Goal: Information Seeking & Learning: Learn about a topic

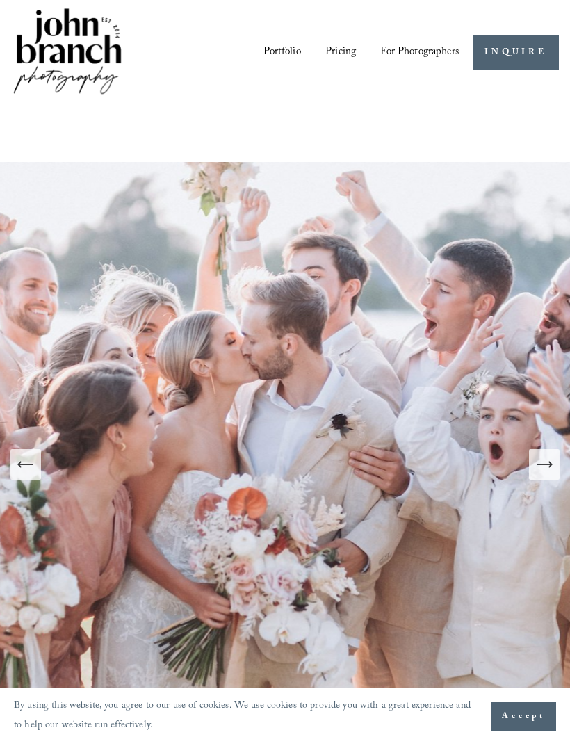
click at [514, 713] on span "Accept" at bounding box center [524, 717] width 44 height 14
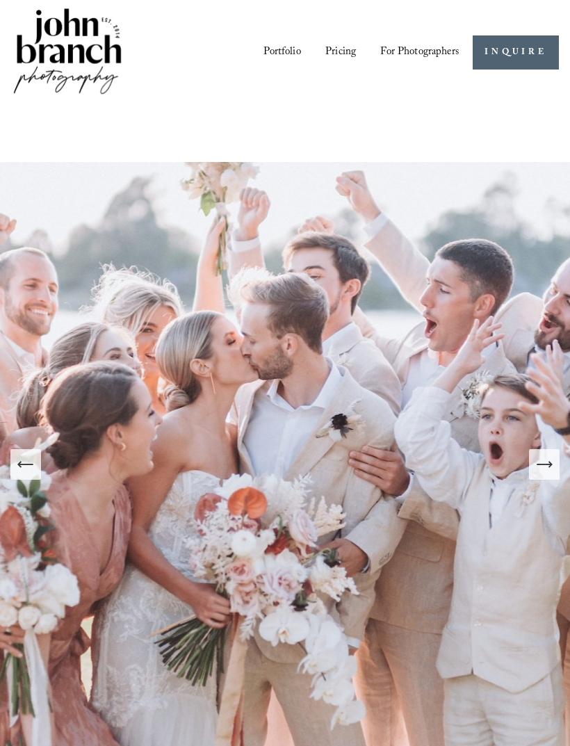
click at [544, 474] on icon "Next Slide" at bounding box center [544, 464] width 19 height 19
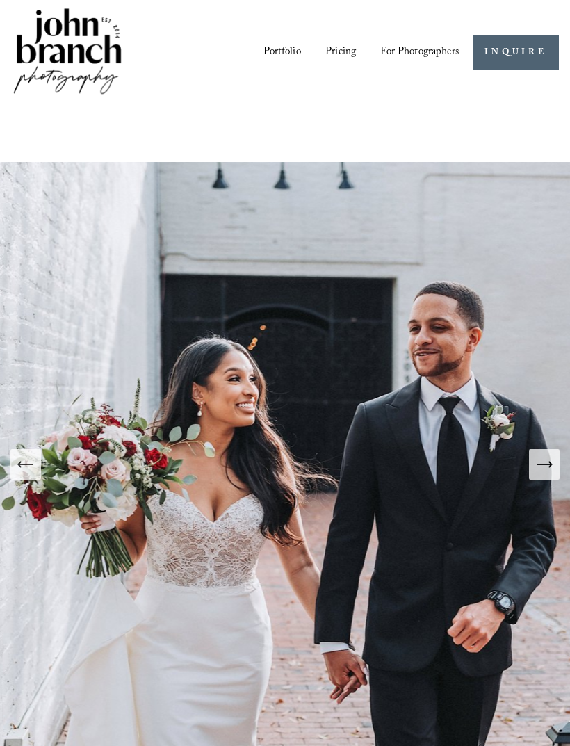
click at [548, 471] on button "Next Slide" at bounding box center [544, 464] width 31 height 31
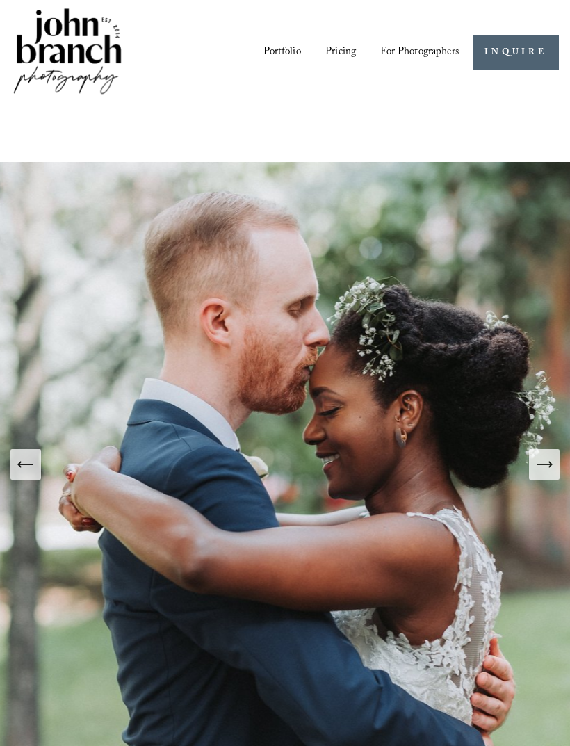
click at [549, 470] on button "Next Slide" at bounding box center [544, 464] width 31 height 31
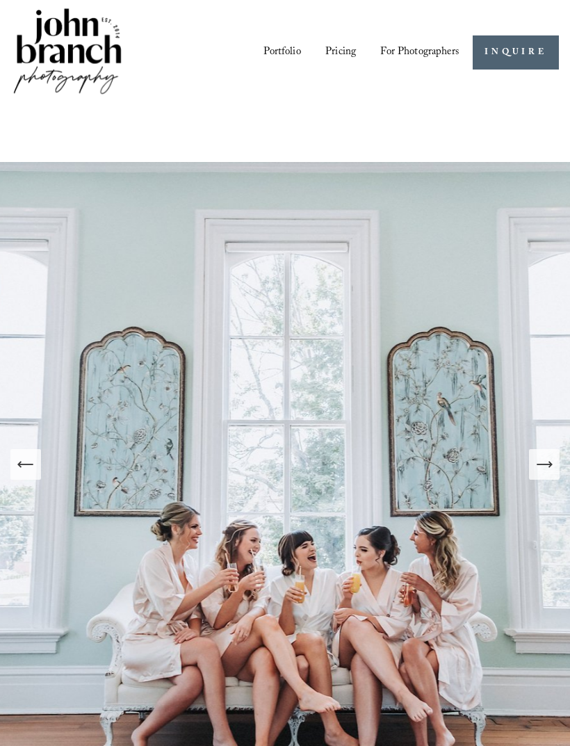
click at [561, 462] on img at bounding box center [289, 482] width 960 height 640
click at [550, 474] on icon "Next Slide" at bounding box center [544, 464] width 19 height 19
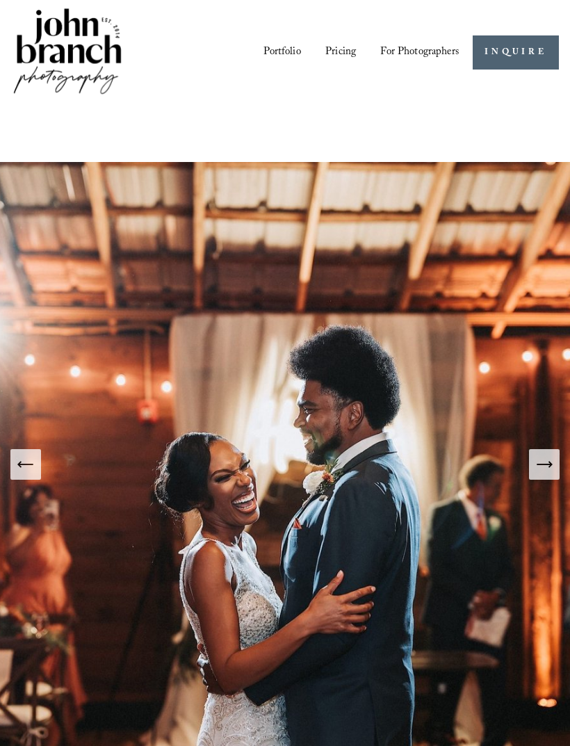
click at [549, 470] on button "Next Slide" at bounding box center [544, 464] width 31 height 31
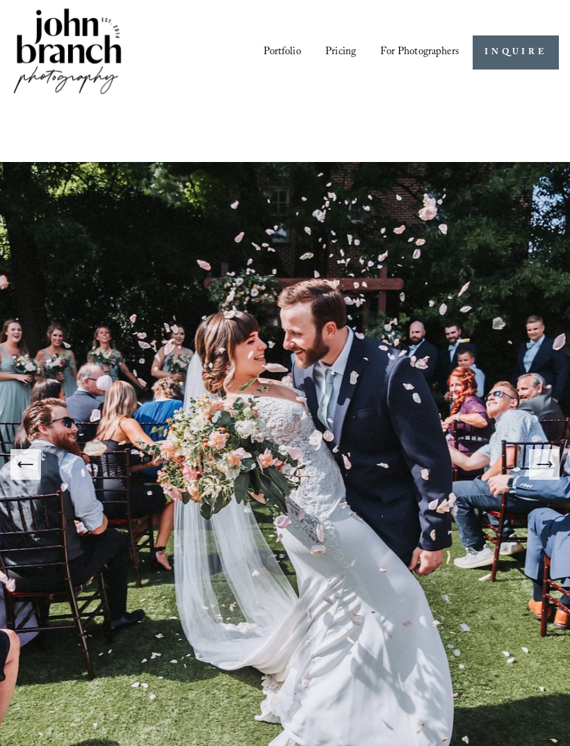
click at [553, 463] on img at bounding box center [289, 482] width 960 height 640
click at [544, 474] on icon "Next Slide" at bounding box center [544, 464] width 19 height 19
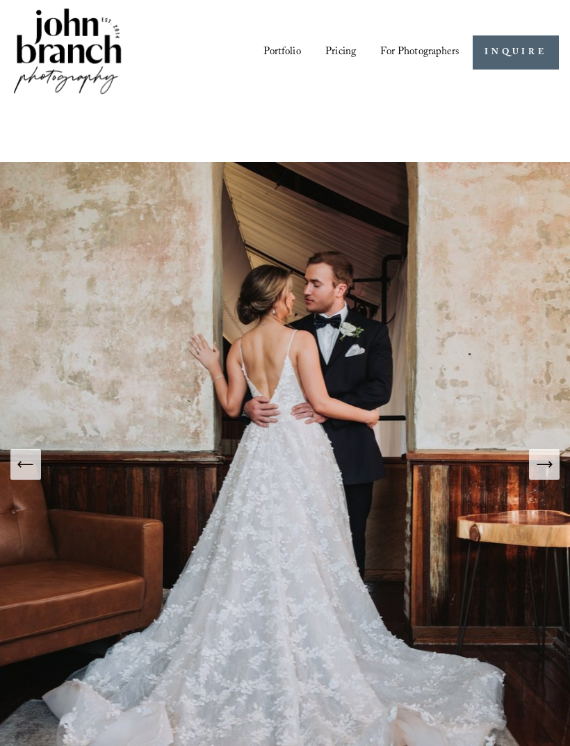
click at [542, 474] on icon "Next Slide" at bounding box center [544, 464] width 19 height 19
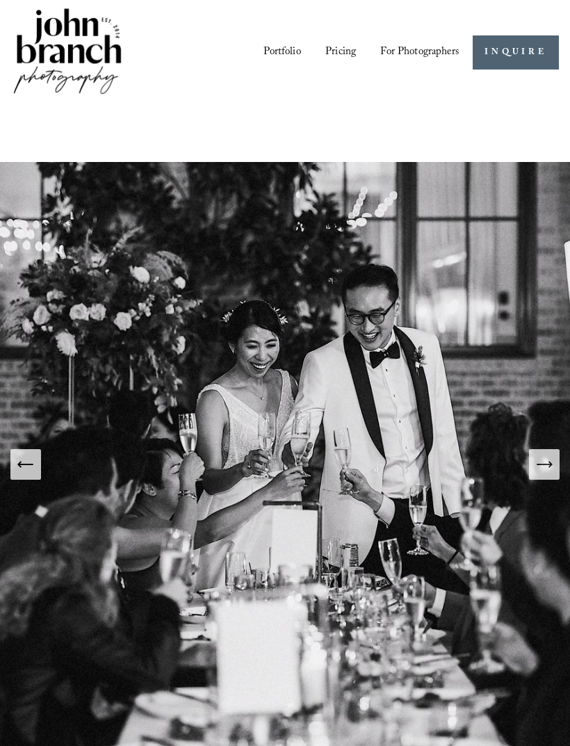
click at [542, 474] on icon "Next Slide" at bounding box center [544, 464] width 19 height 19
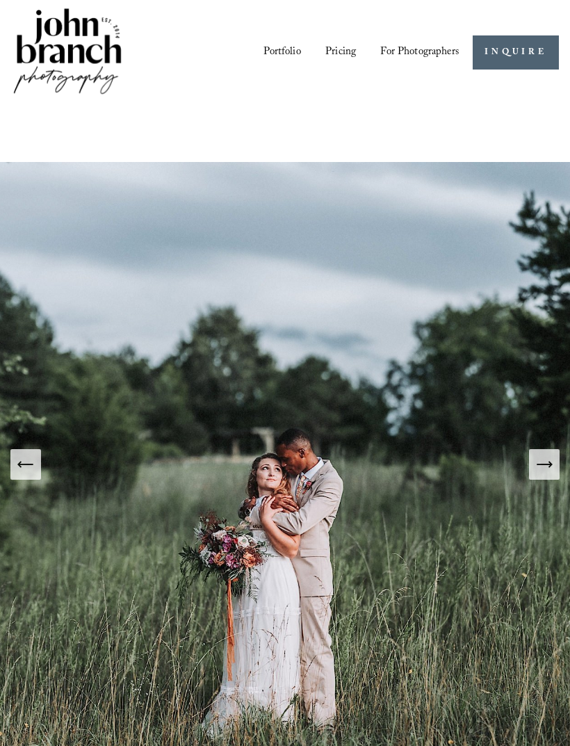
click at [539, 474] on icon "Next Slide" at bounding box center [544, 464] width 19 height 19
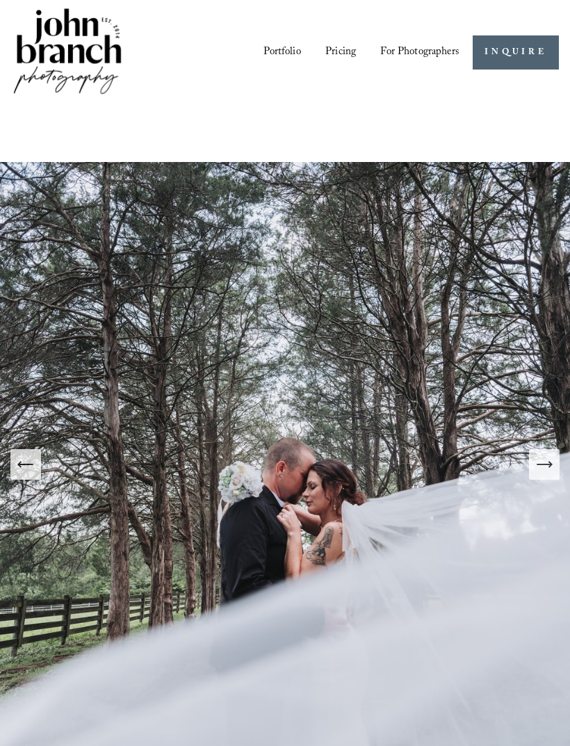
click at [543, 474] on icon "Next Slide" at bounding box center [544, 464] width 19 height 19
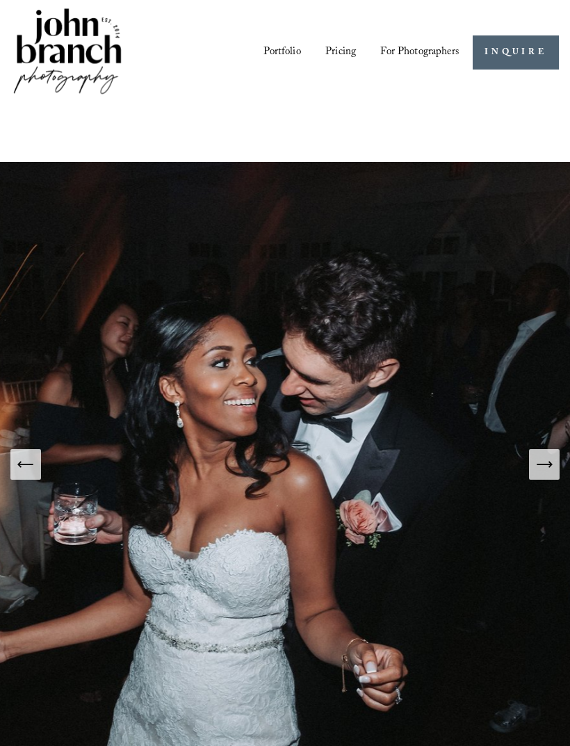
click at [538, 471] on button "Next Slide" at bounding box center [544, 464] width 31 height 31
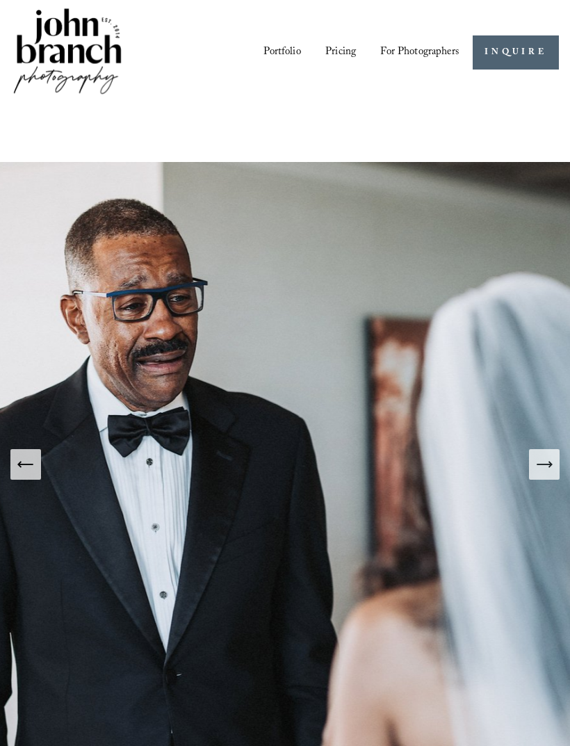
click at [541, 471] on button "Next Slide" at bounding box center [544, 464] width 31 height 31
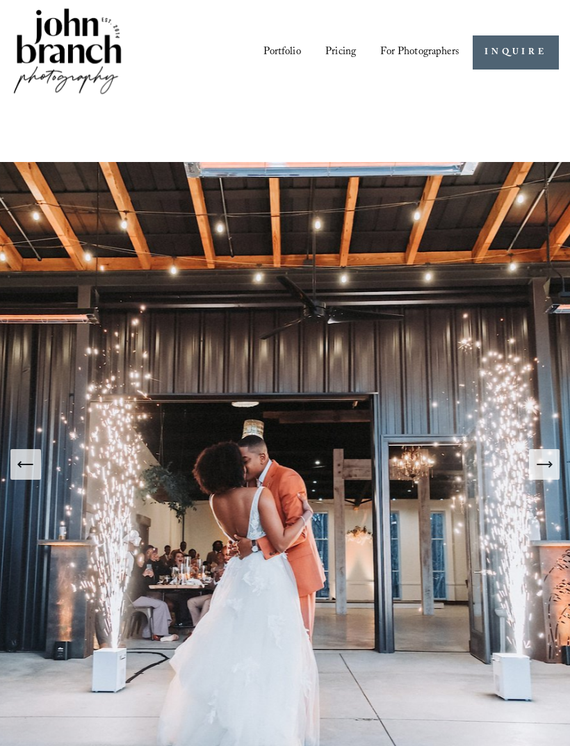
click at [545, 469] on button "Next Slide" at bounding box center [544, 464] width 31 height 31
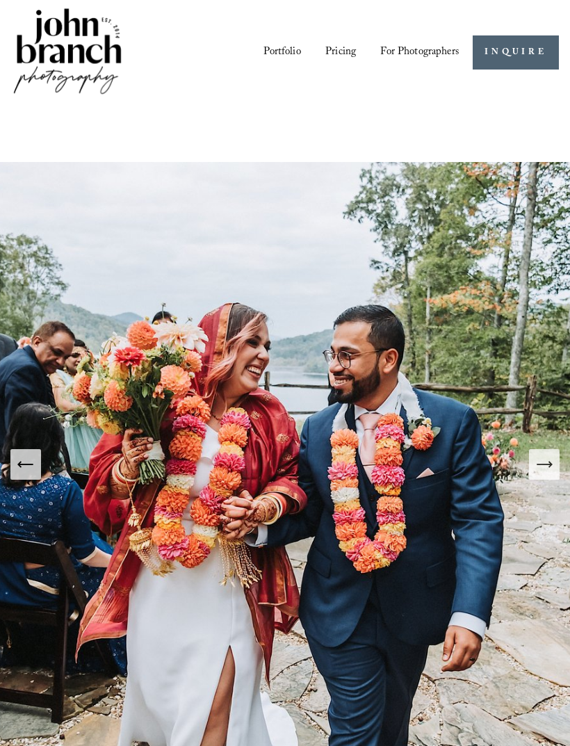
click at [539, 464] on img at bounding box center [288, 482] width 961 height 640
click at [534, 476] on button "Next Slide" at bounding box center [544, 464] width 31 height 31
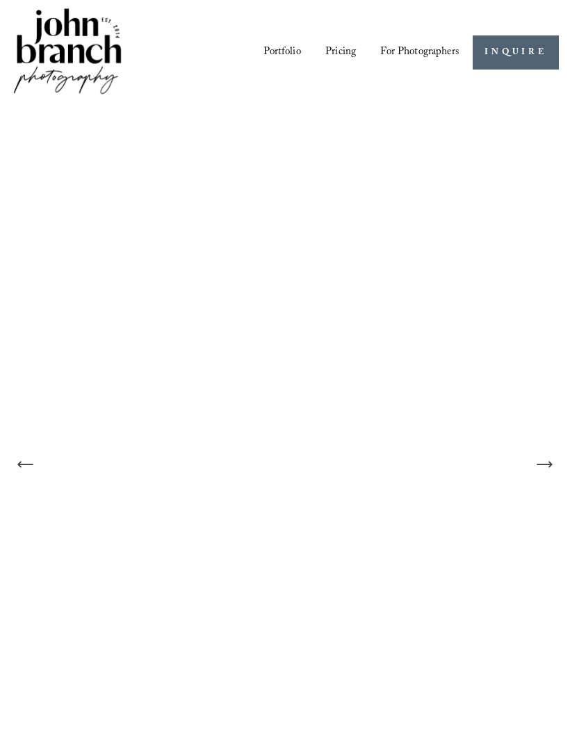
click at [548, 468] on button "Next Slide" at bounding box center [544, 464] width 31 height 31
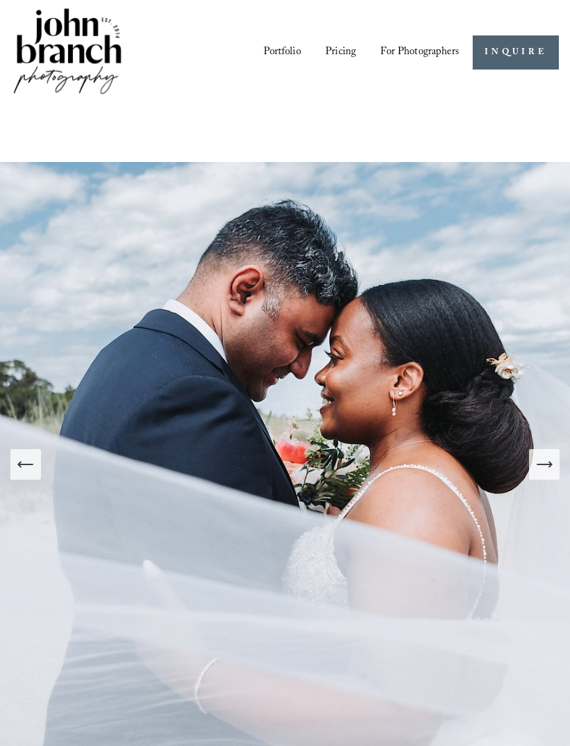
click at [549, 468] on button "Next Slide" at bounding box center [544, 464] width 31 height 31
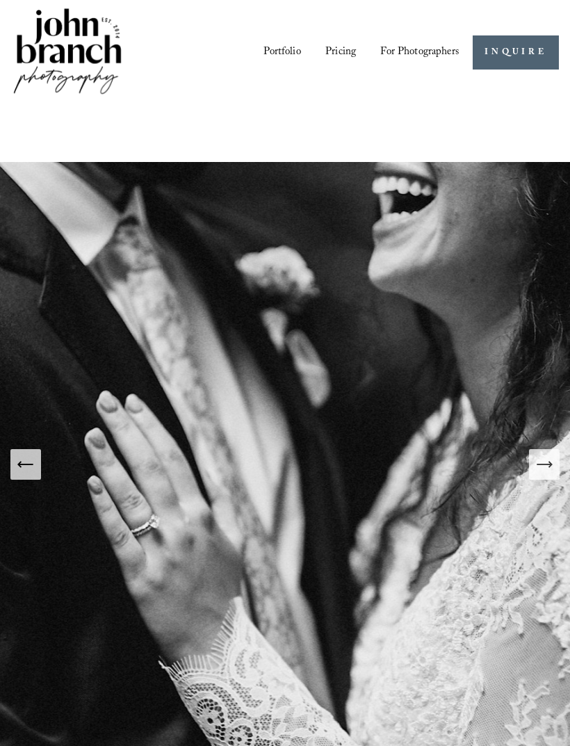
click at [544, 465] on img at bounding box center [289, 482] width 960 height 640
click at [537, 474] on icon "Next Slide" at bounding box center [544, 464] width 19 height 19
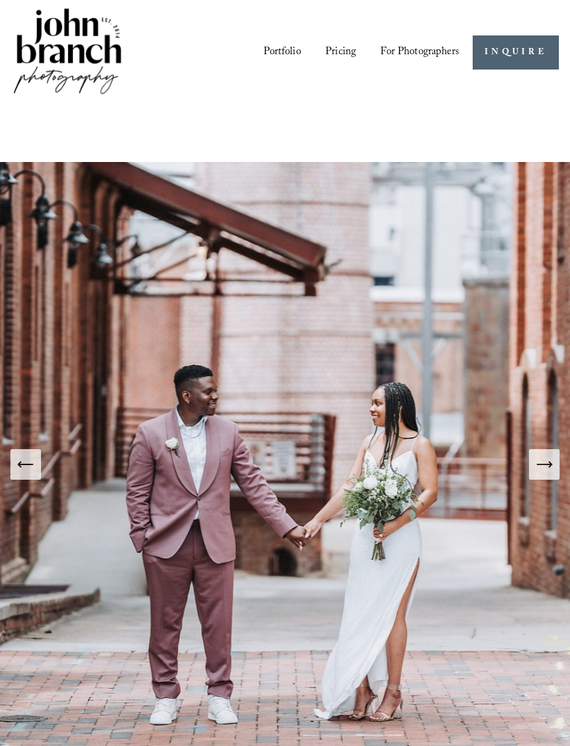
click at [546, 471] on button "Next Slide" at bounding box center [544, 464] width 31 height 31
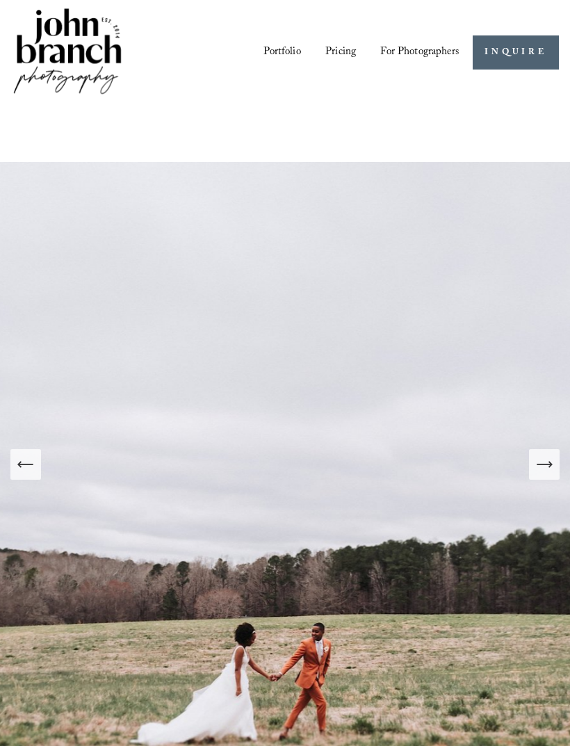
click at [537, 472] on icon "Next Slide" at bounding box center [544, 464] width 19 height 19
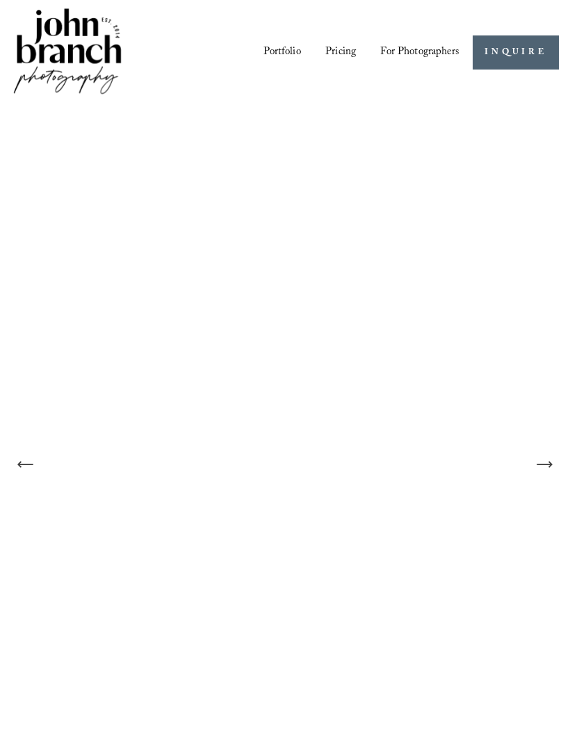
click at [539, 474] on icon "Next Slide" at bounding box center [544, 464] width 19 height 19
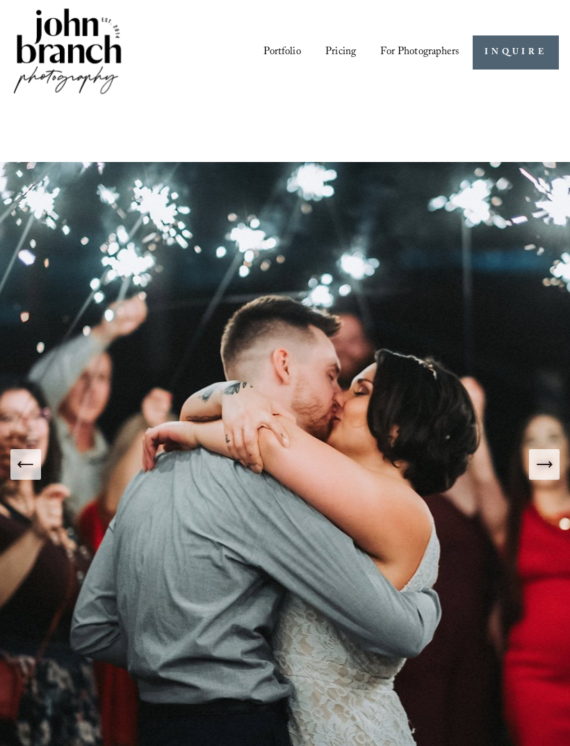
click at [541, 474] on icon "Next Slide" at bounding box center [544, 464] width 19 height 19
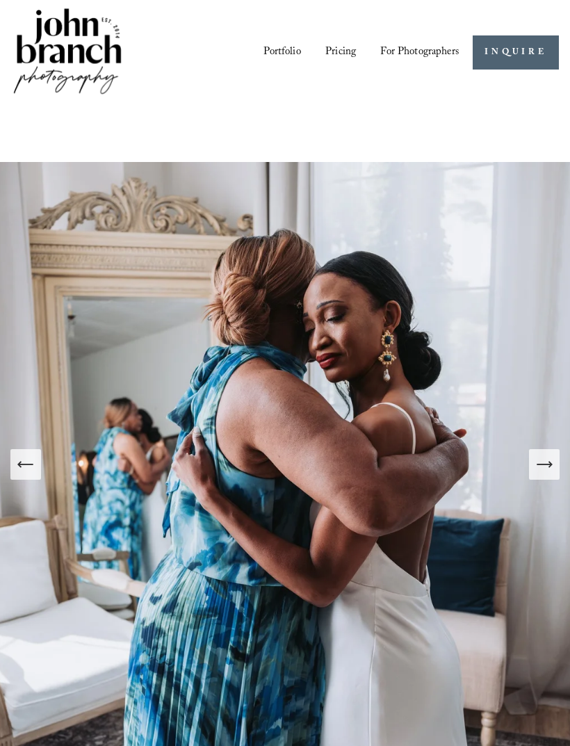
click at [0, 0] on div at bounding box center [0, 0] width 0 height 0
click at [271, 396] on link "Pricing" at bounding box center [284, 408] width 99 height 34
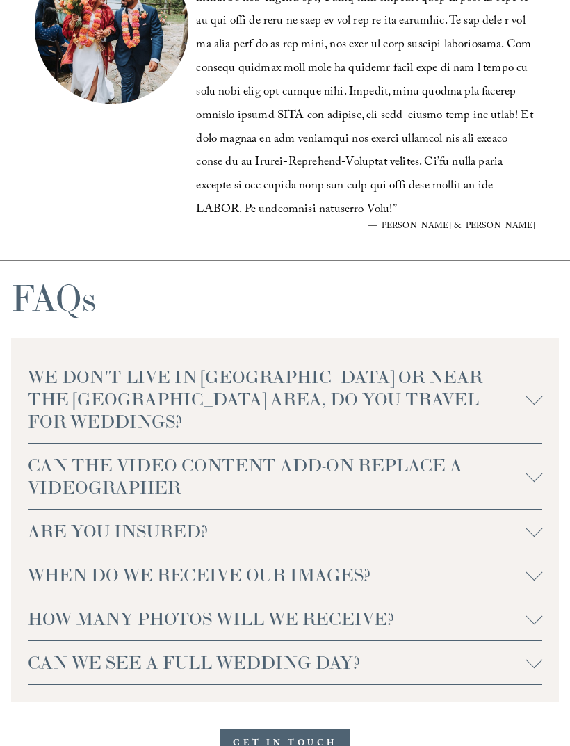
scroll to position [2948, 0]
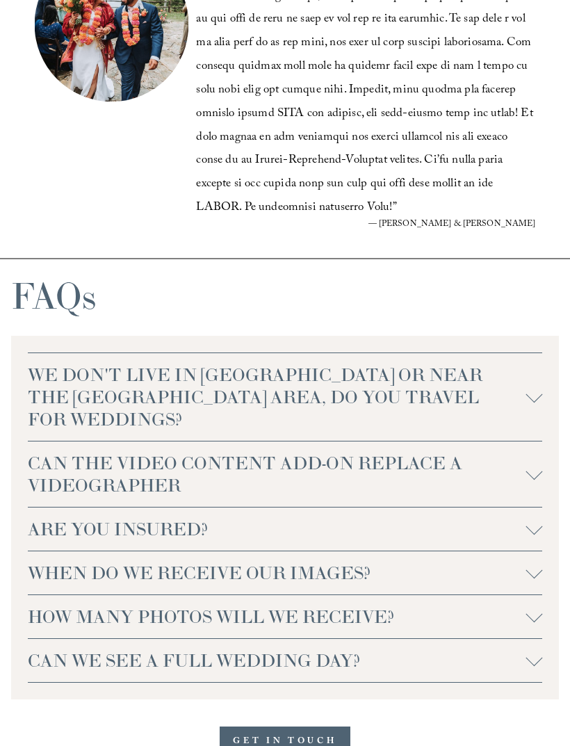
click at [87, 464] on span "CAN THE VIDEO CONTENT ADD-ON REPLACE A VIDEOGRAPHER" at bounding box center [277, 474] width 498 height 44
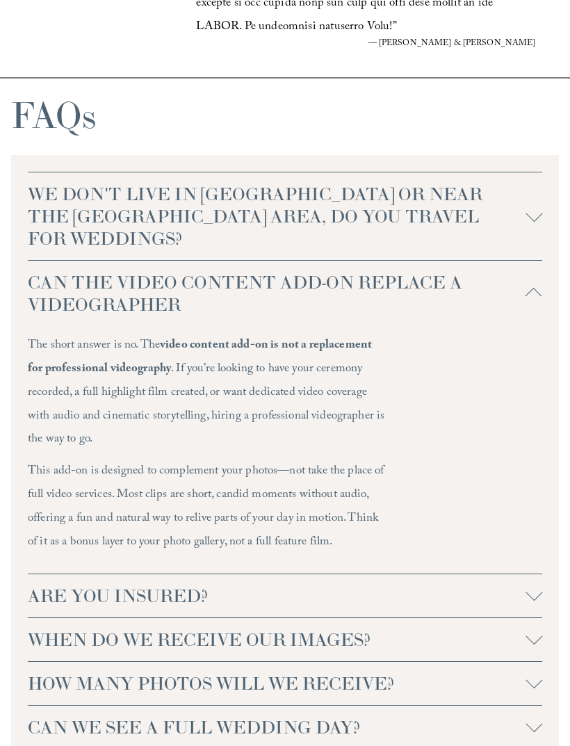
scroll to position [3131, 0]
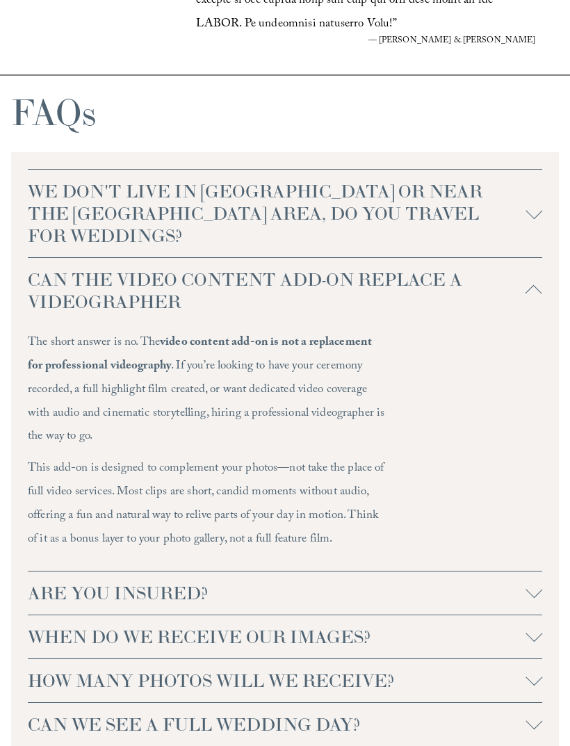
click at [76, 583] on span "ARE YOU INSURED?" at bounding box center [277, 594] width 498 height 22
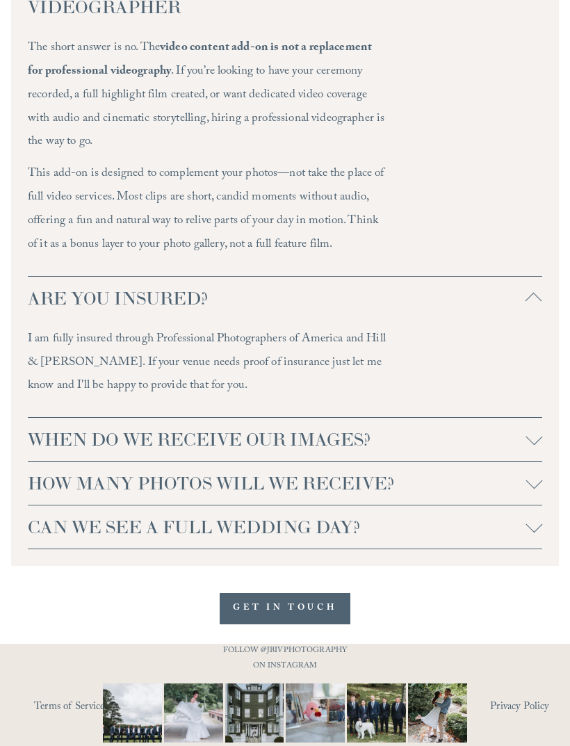
scroll to position [3426, 0]
click at [67, 477] on span "HOW MANY PHOTOS WILL WE RECEIVE?" at bounding box center [277, 483] width 498 height 22
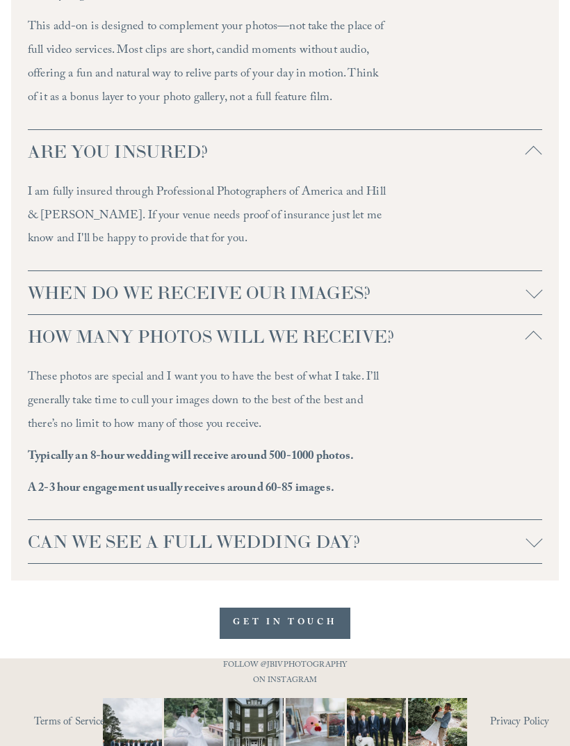
scroll to position [3585, 0]
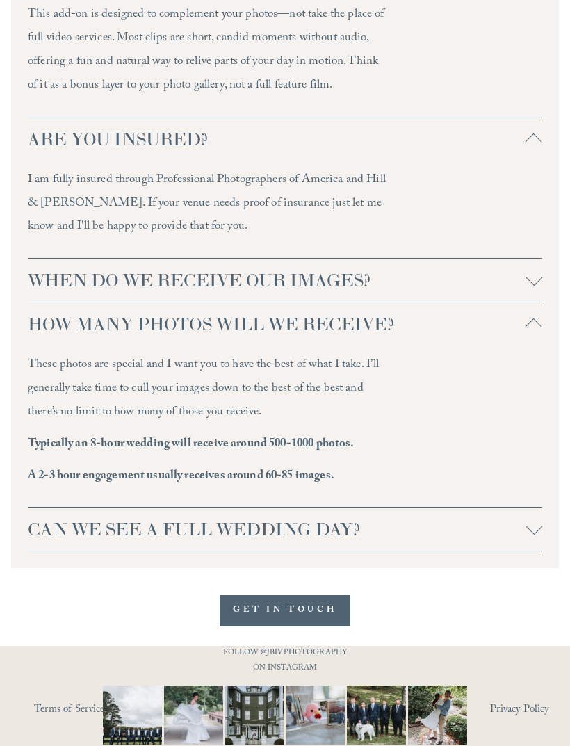
click at [439, 704] on img at bounding box center [437, 715] width 59 height 79
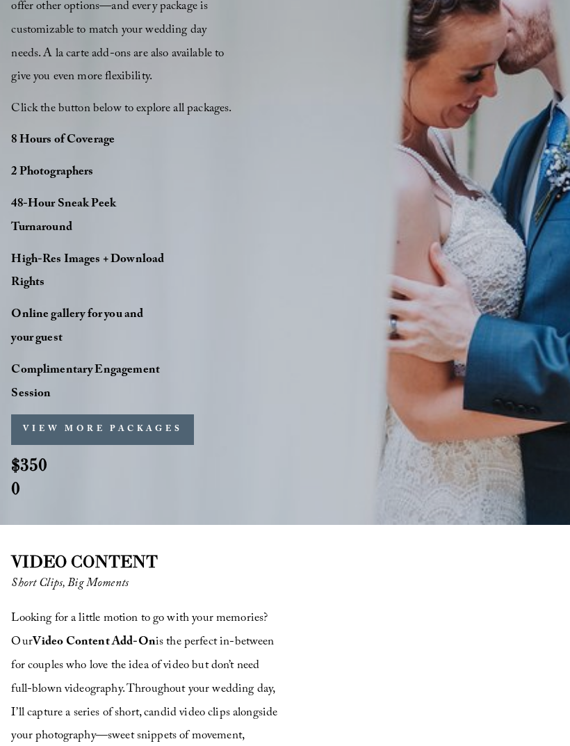
scroll to position [1229, 0]
click at [133, 446] on button "VIEW MORE PACKAGES" at bounding box center [102, 431] width 183 height 31
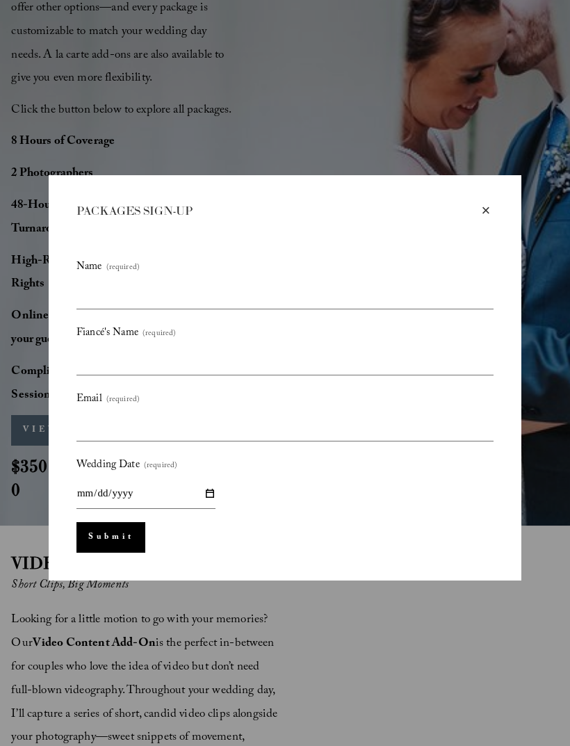
scroll to position [1230, 0]
click at [493, 200] on div "× PACKAGES SIGN-UP Name (required) Fiancé's Name (required) Email (required) We…" at bounding box center [285, 378] width 473 height 405
click at [487, 216] on div "×" at bounding box center [485, 211] width 15 height 15
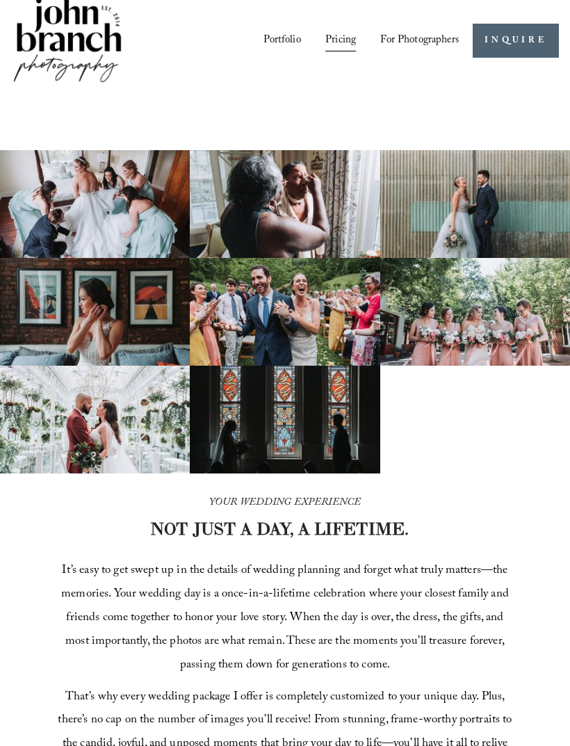
scroll to position [0, 0]
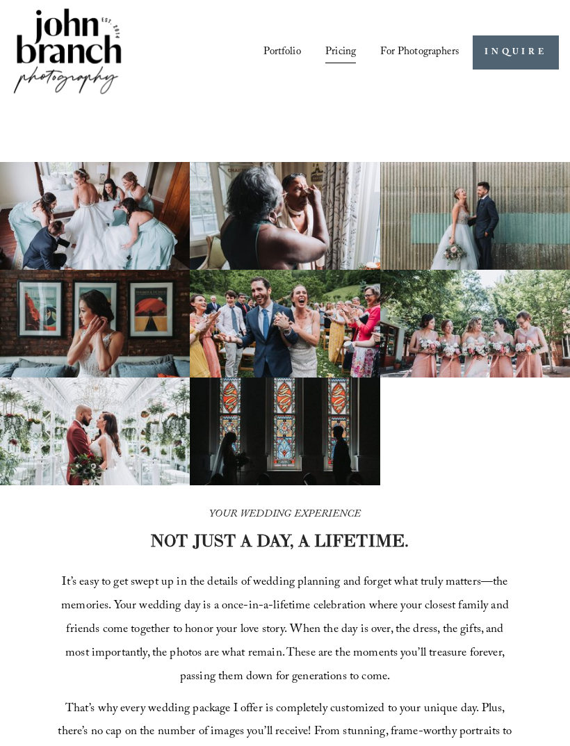
click at [83, 222] on img at bounding box center [95, 216] width 190 height 108
click at [80, 216] on img at bounding box center [95, 216] width 190 height 108
click at [81, 222] on img at bounding box center [95, 216] width 190 height 108
click at [76, 222] on img at bounding box center [95, 216] width 190 height 108
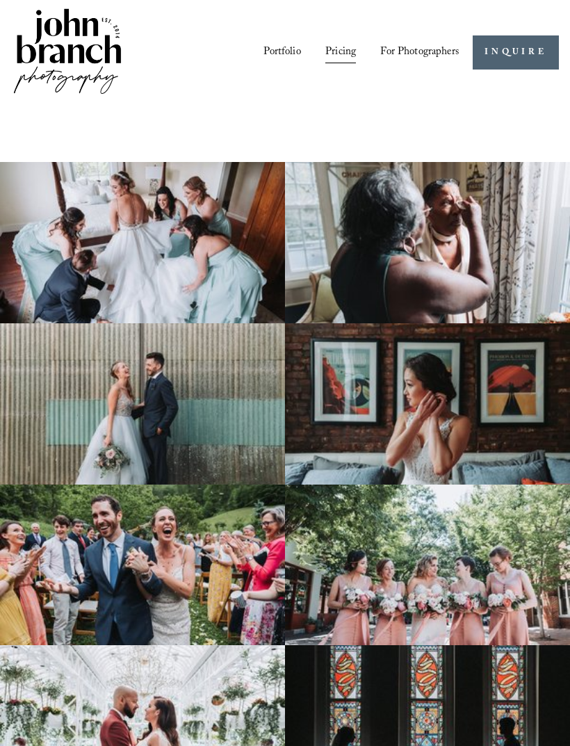
click at [0, 0] on div at bounding box center [0, 0] width 0 height 0
click at [252, 305] on link "Portfolio" at bounding box center [285, 317] width 123 height 34
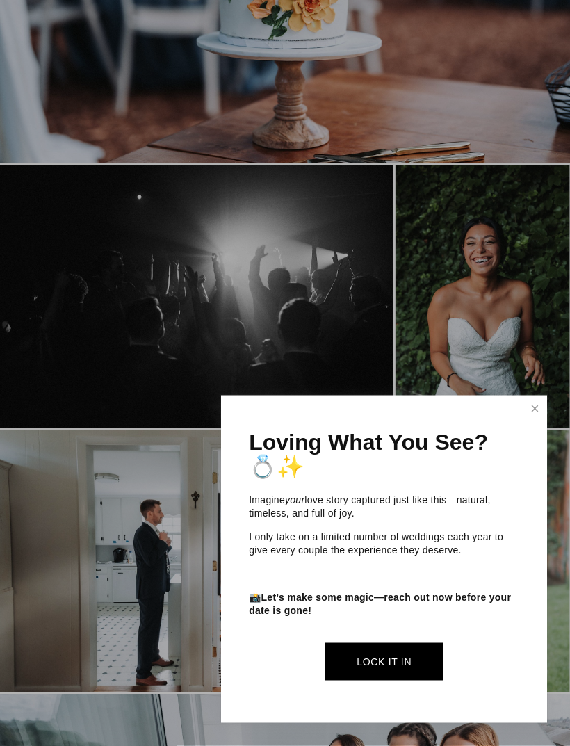
scroll to position [1025, 0]
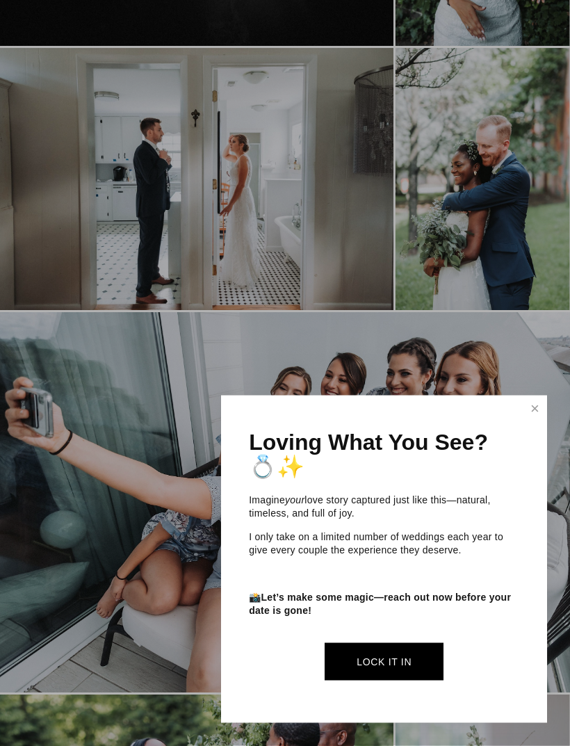
click at [543, 420] on link "Close" at bounding box center [535, 409] width 21 height 22
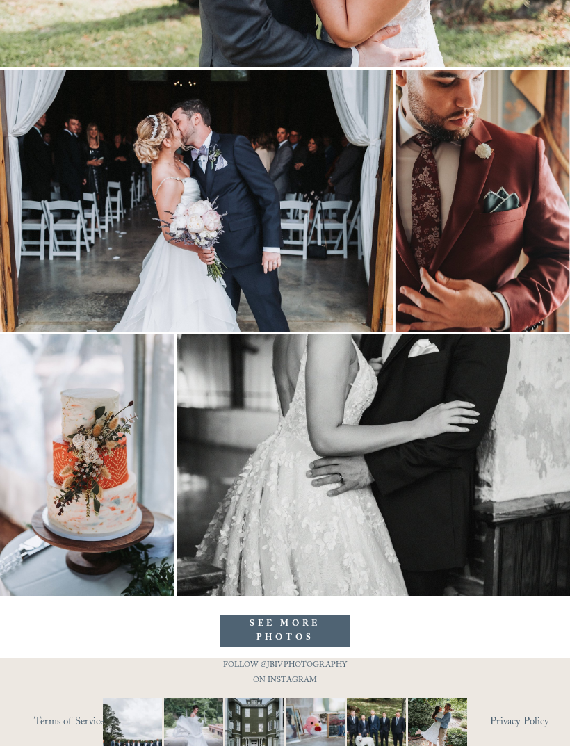
scroll to position [9706, 0]
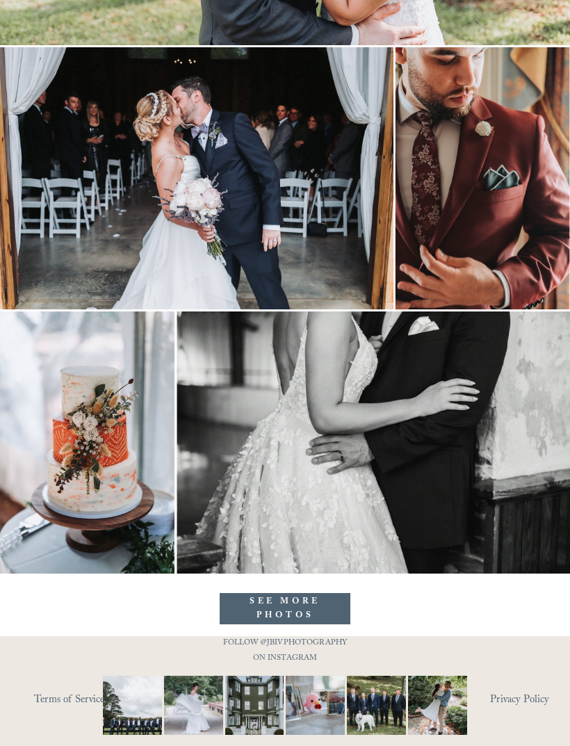
click at [251, 606] on link "SEE MORE PHOTOS" at bounding box center [285, 608] width 131 height 31
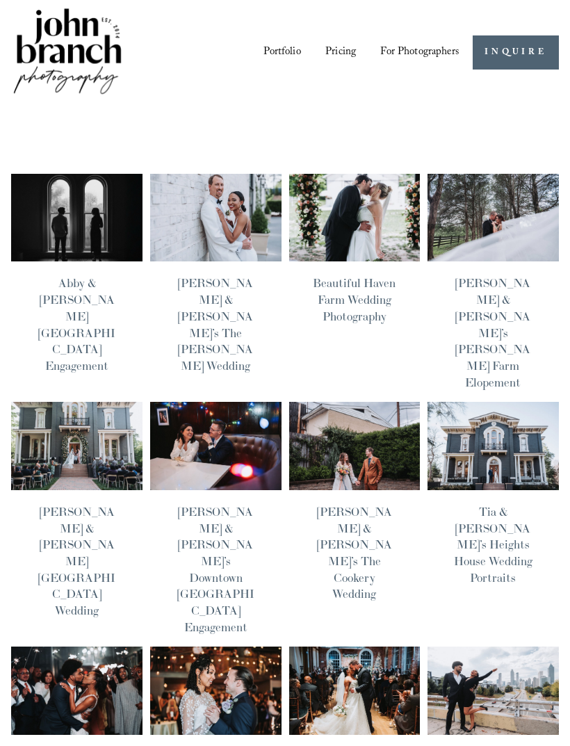
click at [211, 283] on link "Bella & Mike’s The Maxwell Raleigh Wedding" at bounding box center [215, 323] width 75 height 97
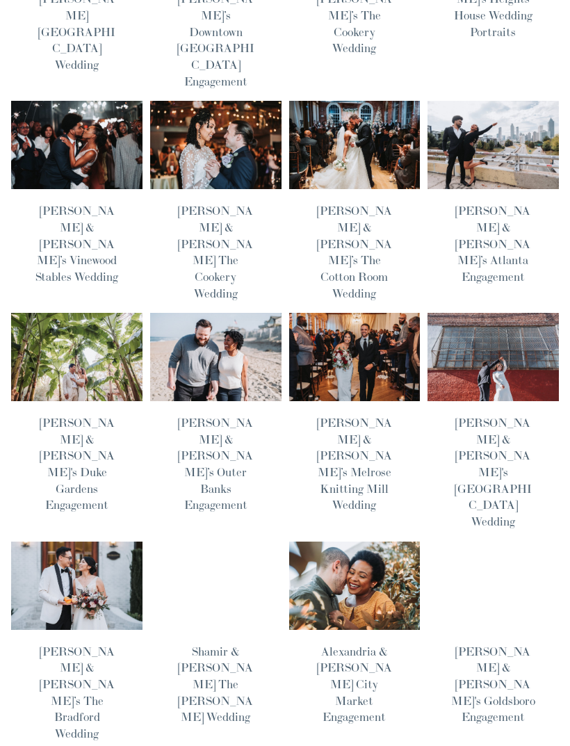
scroll to position [546, 0]
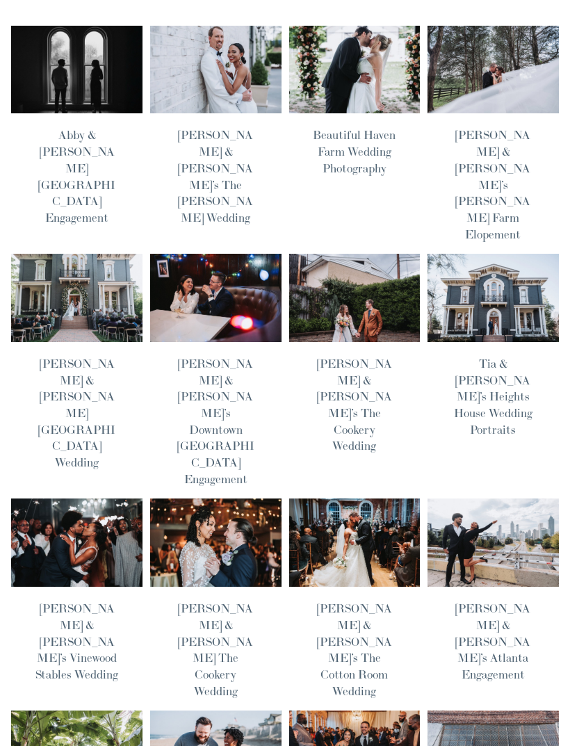
scroll to position [125, 0]
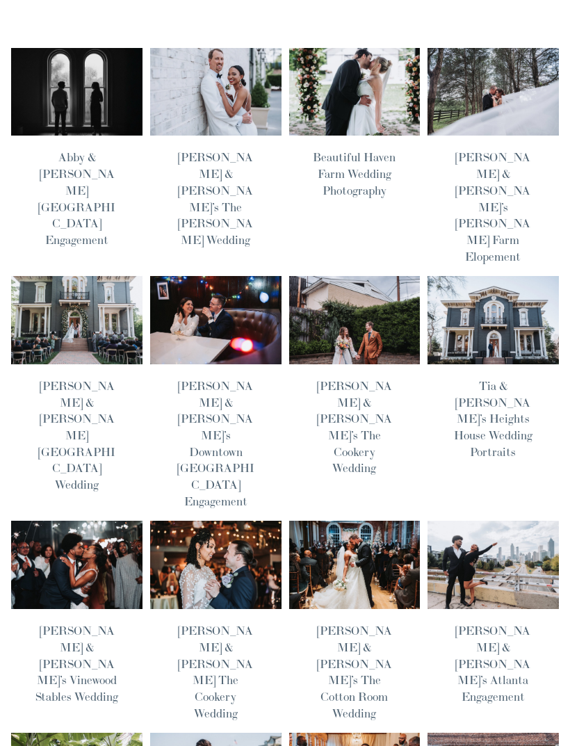
click at [335, 521] on img at bounding box center [355, 565] width 132 height 89
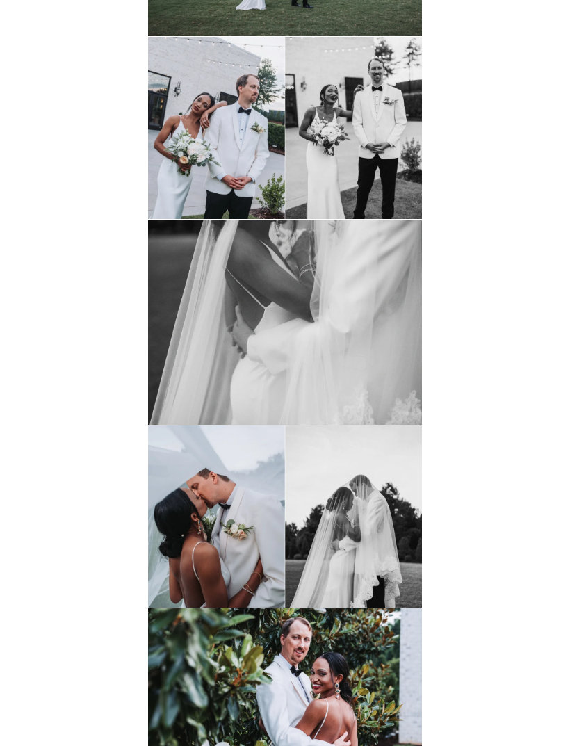
scroll to position [9310, 0]
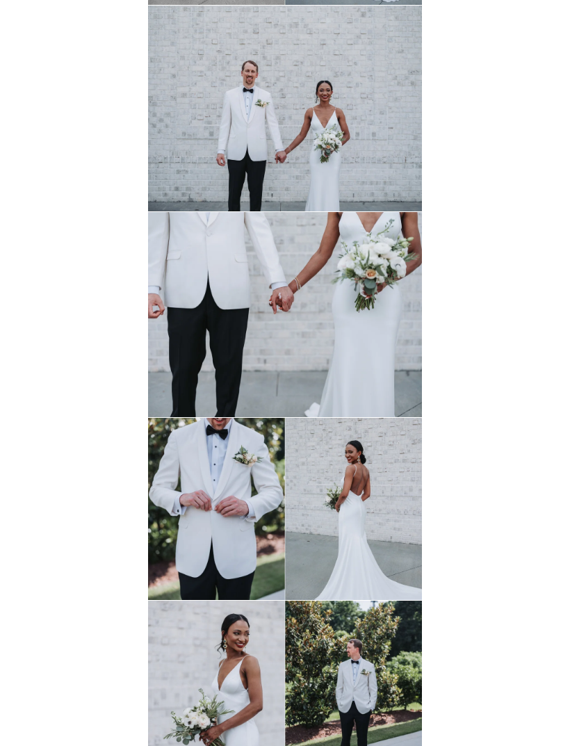
scroll to position [5031, 0]
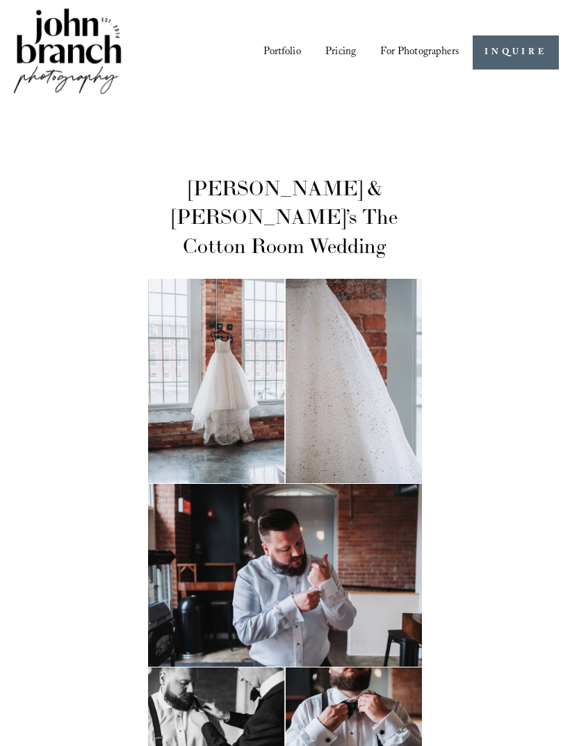
click at [201, 403] on img at bounding box center [285, 381] width 274 height 204
click at [0, 0] on div at bounding box center [0, 0] width 0 height 0
click at [0, 0] on img at bounding box center [0, 0] width 0 height 0
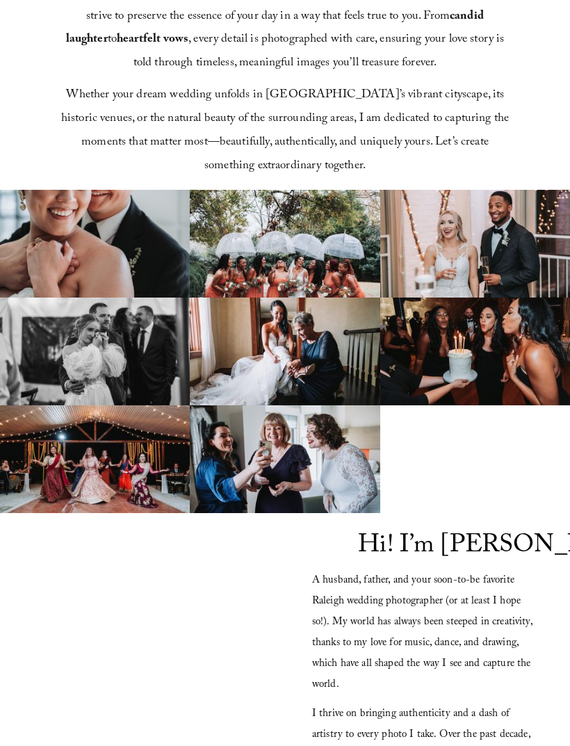
scroll to position [920, 0]
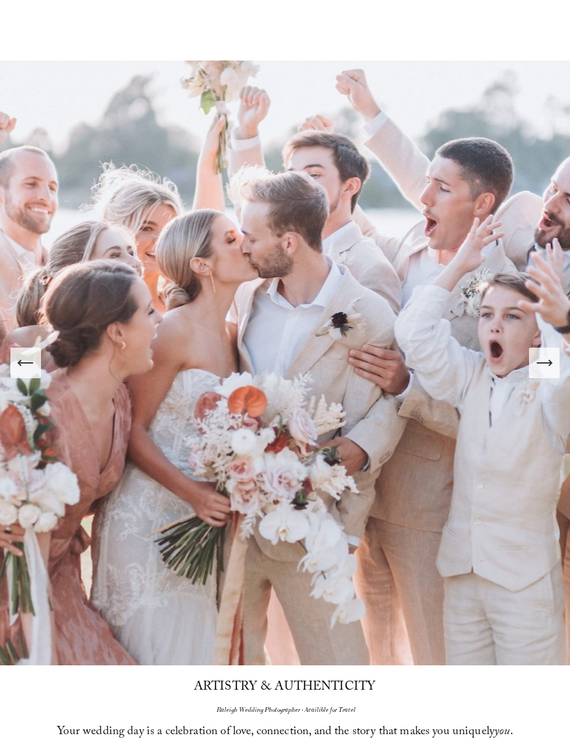
click at [554, 379] on button "Next Slide" at bounding box center [544, 363] width 31 height 31
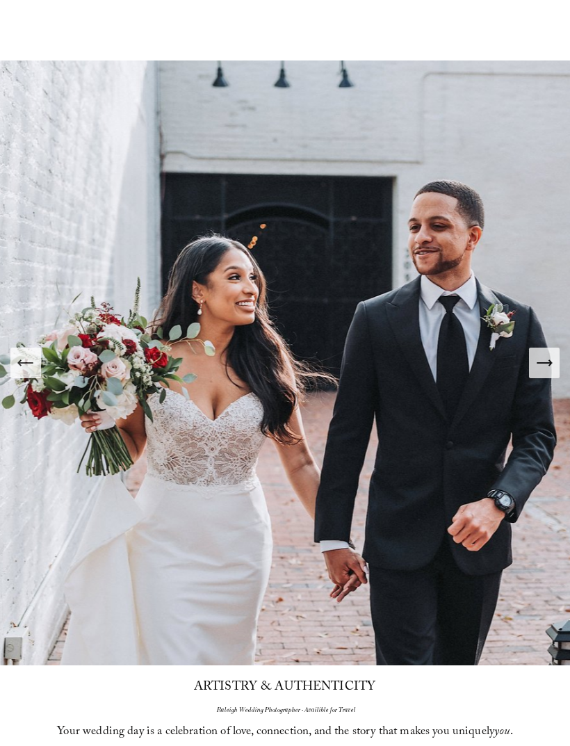
click at [540, 373] on div "Next Slide" at bounding box center [544, 362] width 19 height 19
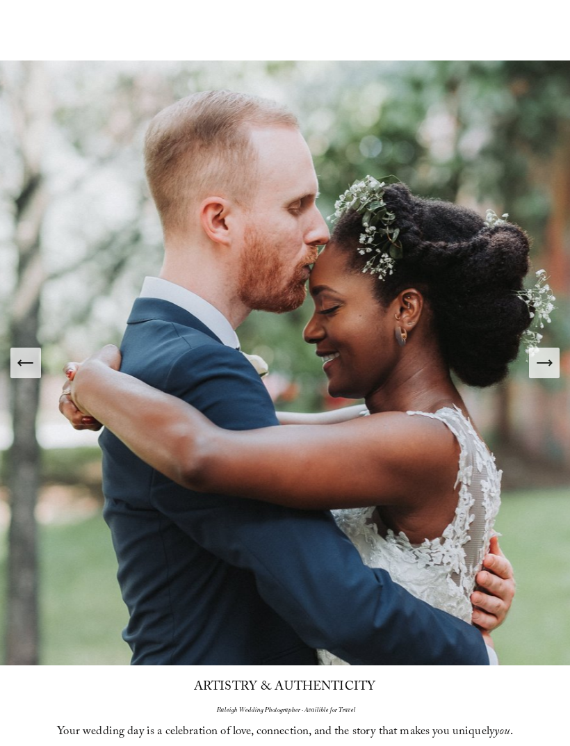
click at [551, 373] on icon "Next Slide" at bounding box center [544, 362] width 19 height 19
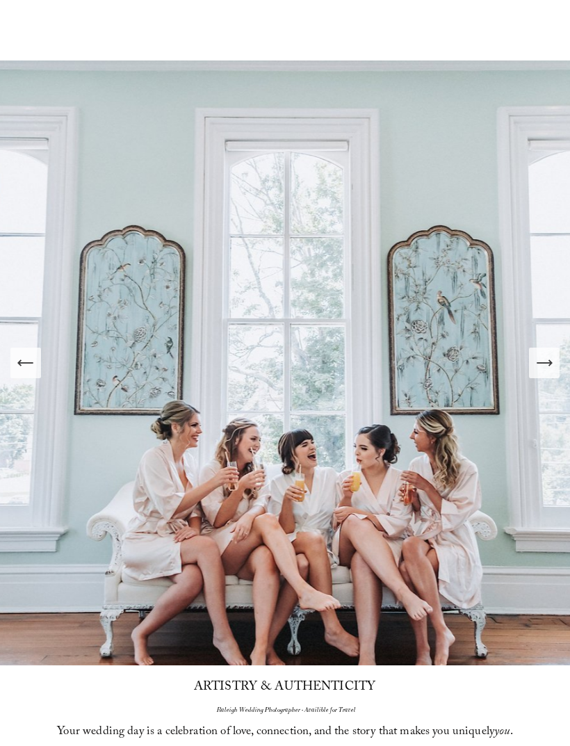
click at [544, 373] on icon "Next Slide" at bounding box center [544, 362] width 19 height 19
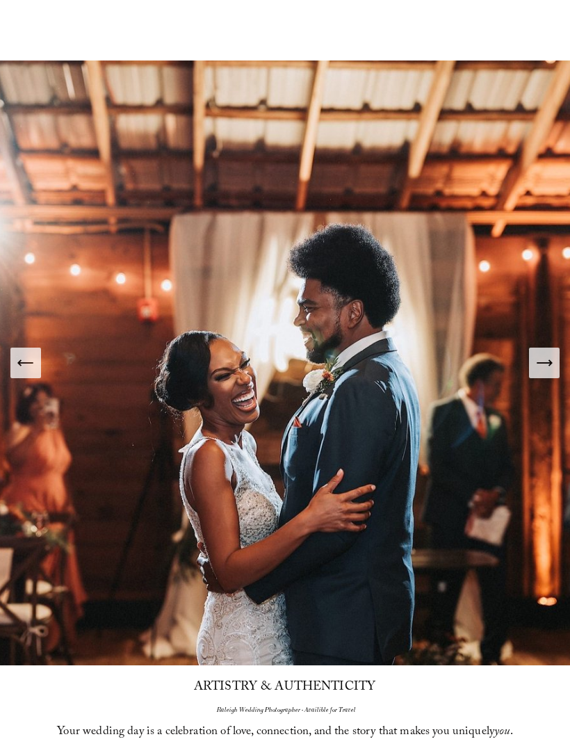
click at [539, 373] on icon "Next Slide" at bounding box center [544, 362] width 19 height 19
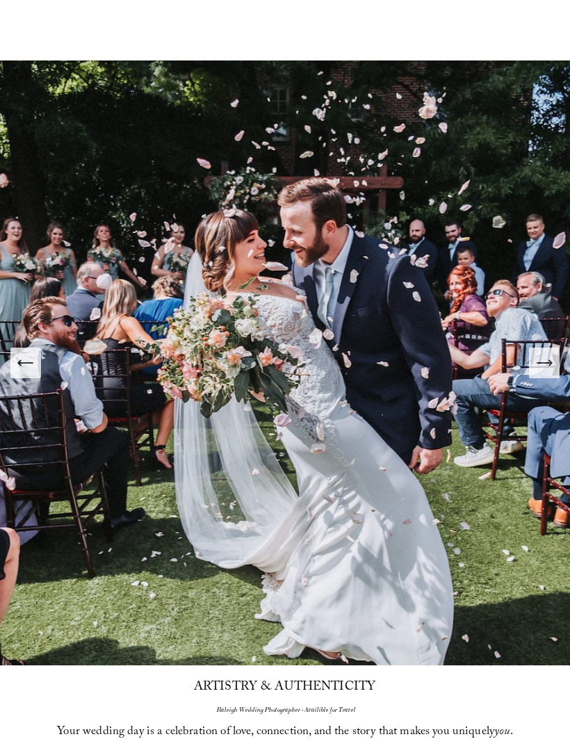
click at [550, 373] on icon "Next Slide" at bounding box center [544, 362] width 19 height 19
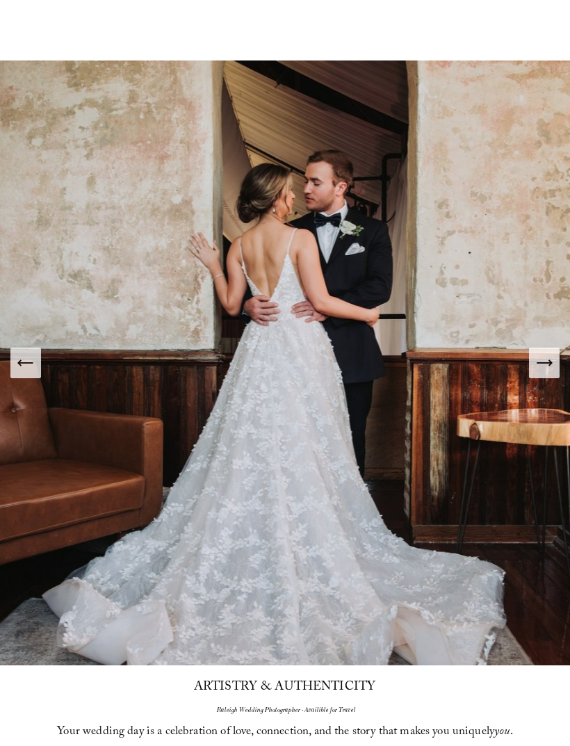
click at [546, 373] on div "Next Slide" at bounding box center [544, 362] width 19 height 19
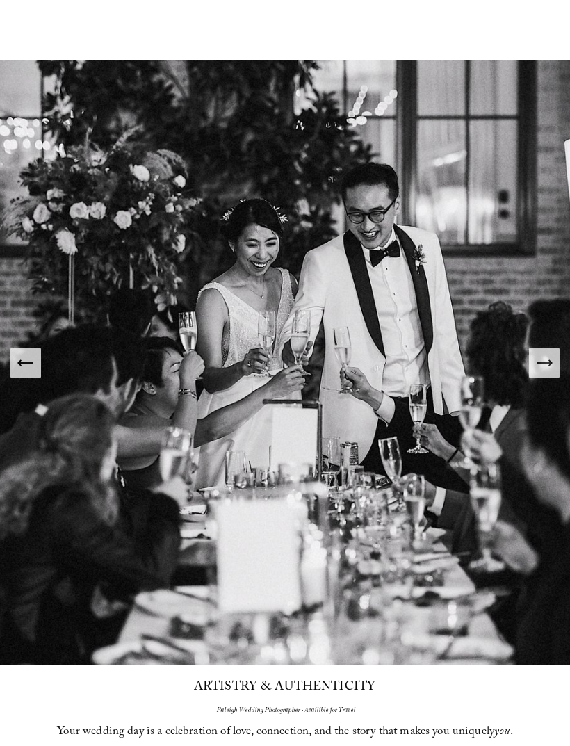
click at [549, 363] on icon "Next Slide" at bounding box center [544, 363] width 15 height 0
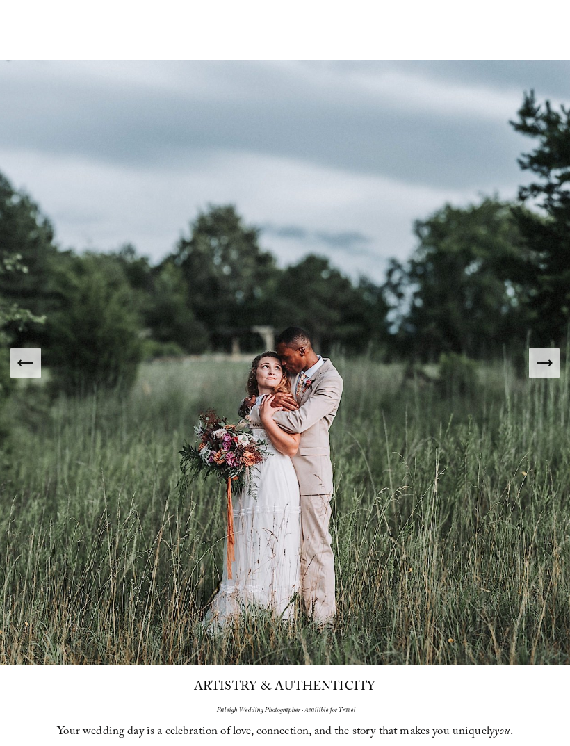
click at [552, 373] on icon "Next Slide" at bounding box center [544, 362] width 19 height 19
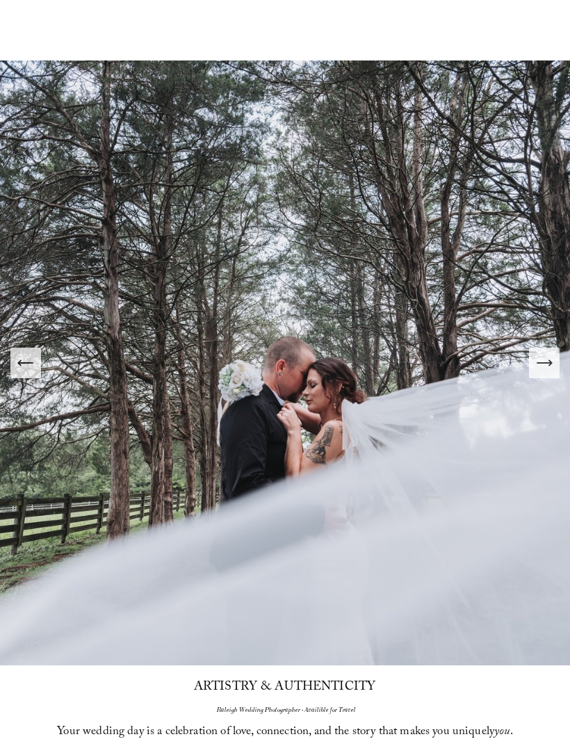
click at [547, 373] on div "Next Slide" at bounding box center [544, 362] width 19 height 19
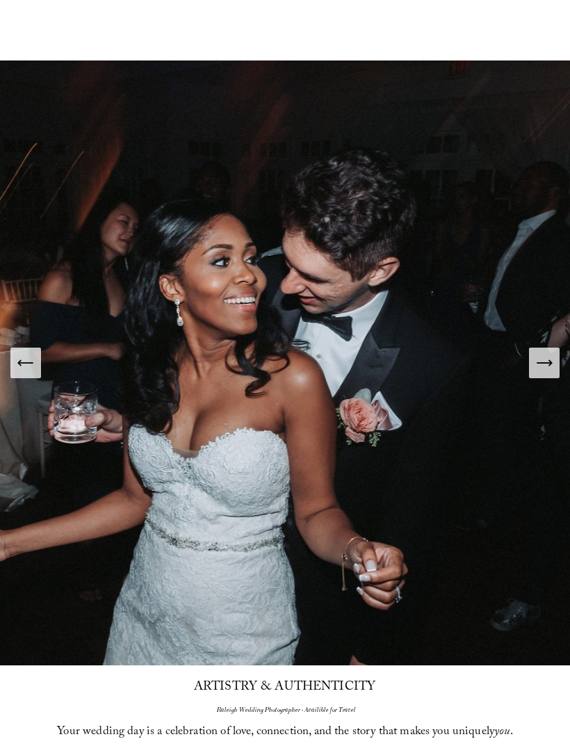
click at [538, 373] on icon "Next Slide" at bounding box center [544, 362] width 19 height 19
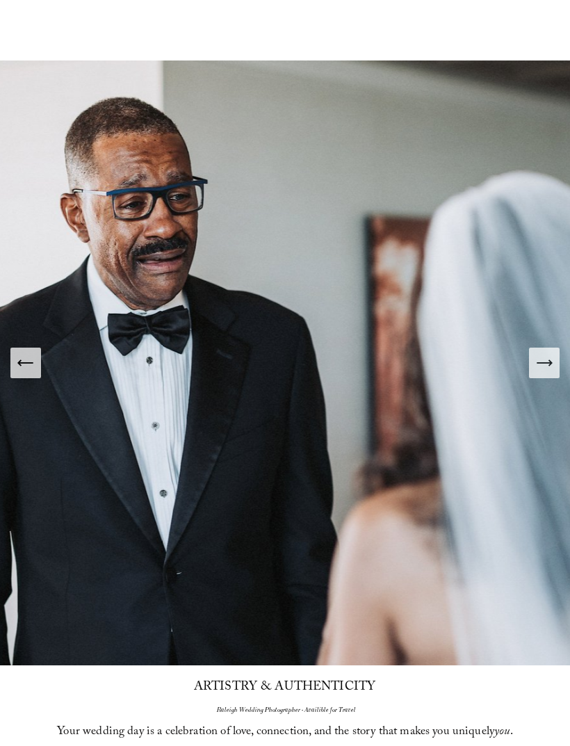
click at [538, 373] on icon "Next Slide" at bounding box center [544, 362] width 19 height 19
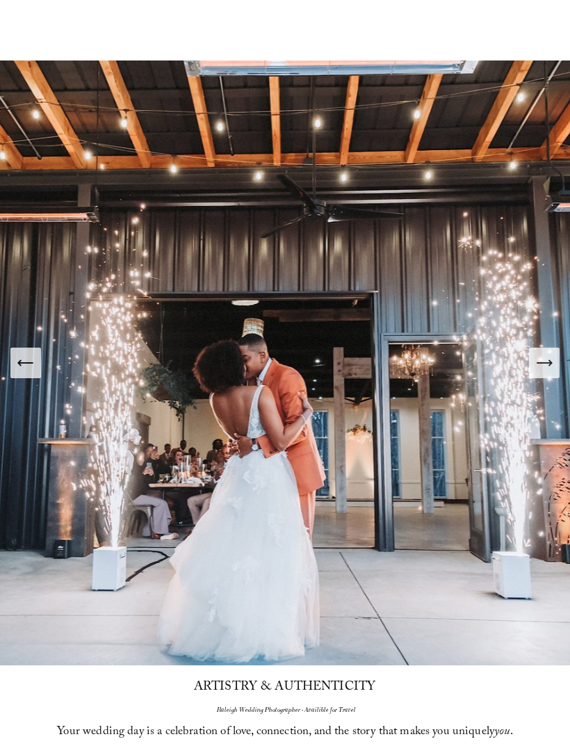
click at [543, 373] on icon "Next Slide" at bounding box center [544, 362] width 19 height 19
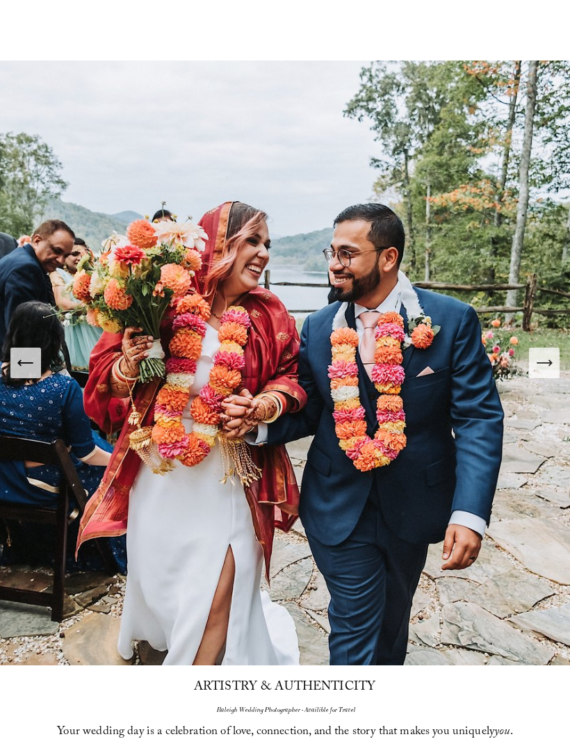
click at [542, 363] on icon "Next Slide" at bounding box center [544, 363] width 15 height 0
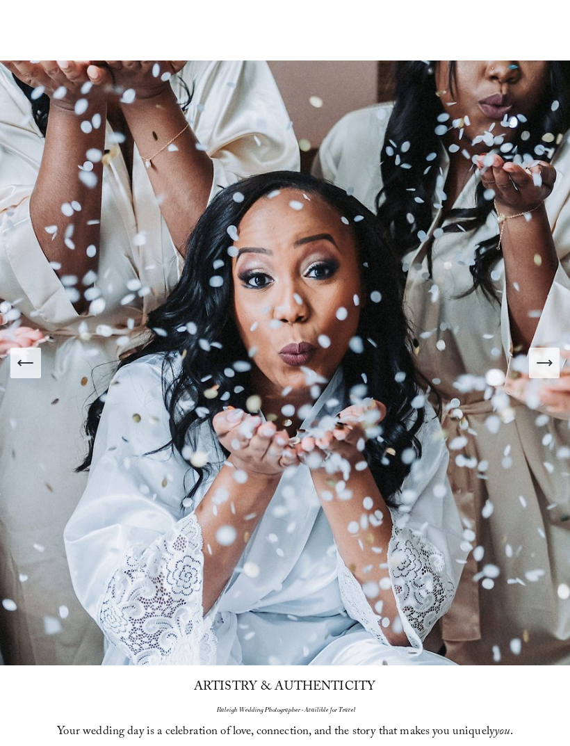
click at [544, 373] on div "Next Slide" at bounding box center [544, 362] width 19 height 19
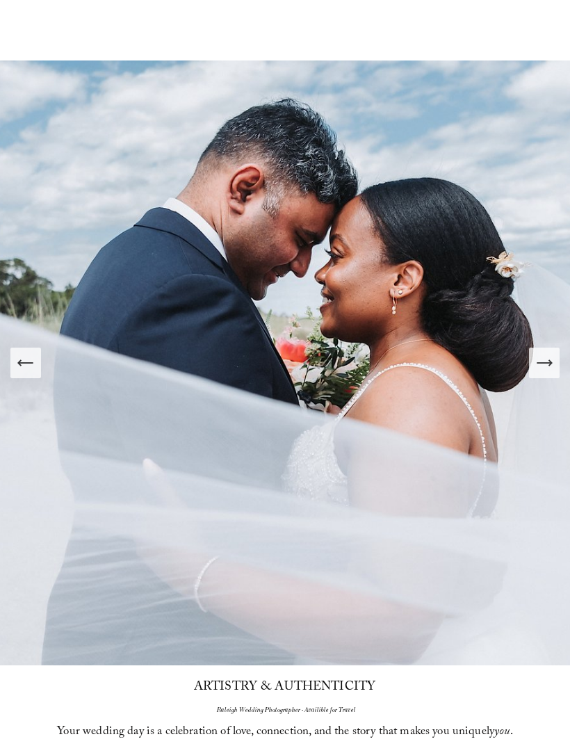
click at [542, 373] on icon "Next Slide" at bounding box center [544, 362] width 19 height 19
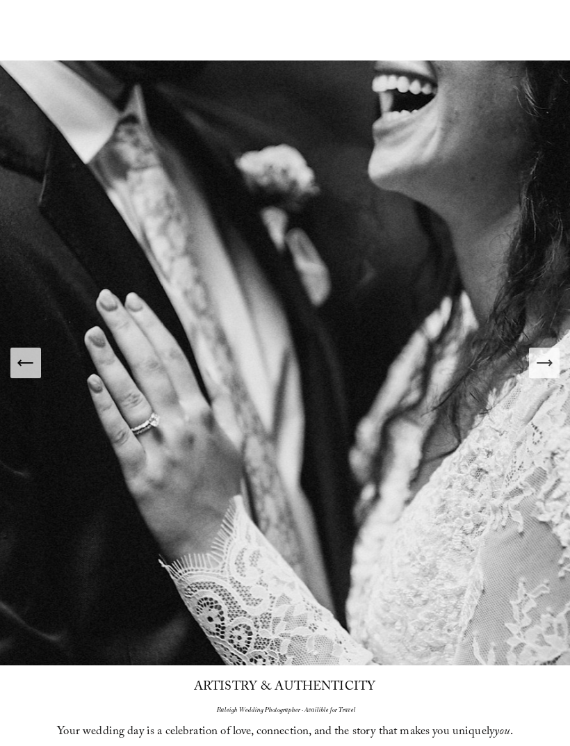
click at [549, 373] on icon "Next Slide" at bounding box center [544, 362] width 19 height 19
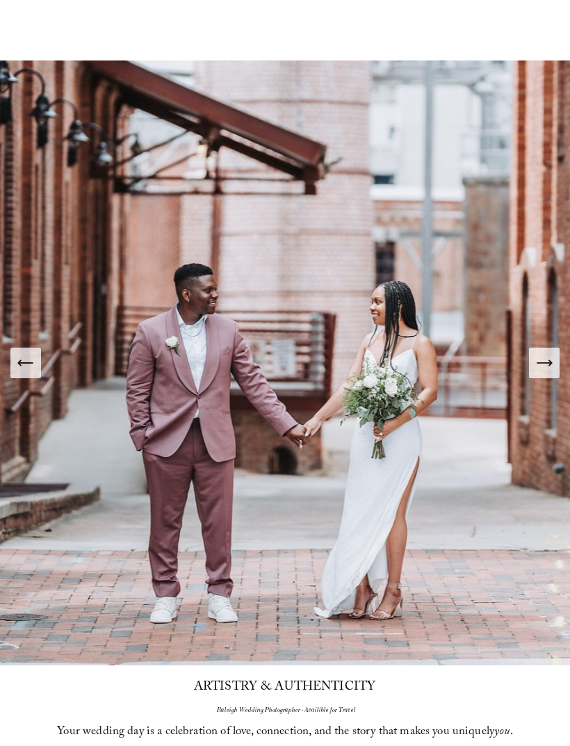
click at [536, 373] on icon "Next Slide" at bounding box center [544, 362] width 19 height 19
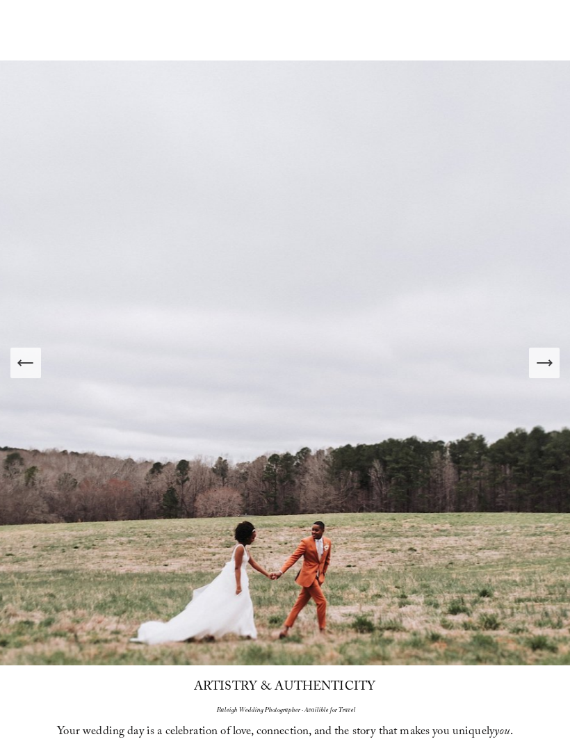
click at [539, 373] on icon "Next Slide" at bounding box center [544, 362] width 19 height 19
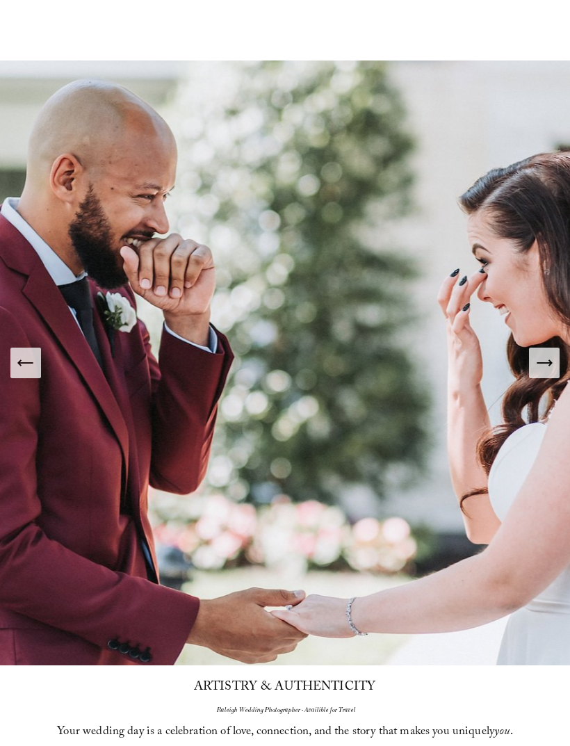
click at [546, 373] on div "Next Slide" at bounding box center [544, 362] width 19 height 19
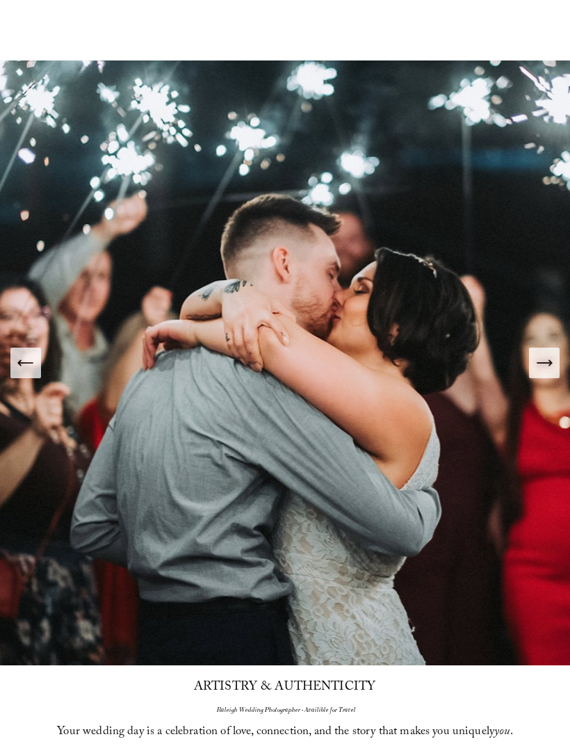
click at [548, 373] on icon "Next Slide" at bounding box center [544, 362] width 19 height 19
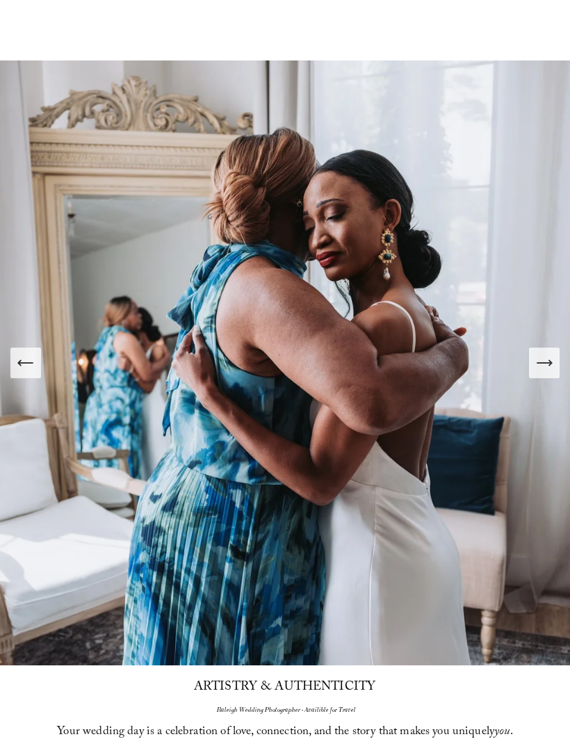
click at [542, 373] on icon "Next Slide" at bounding box center [544, 362] width 19 height 19
